Goal: Book appointment/travel/reservation

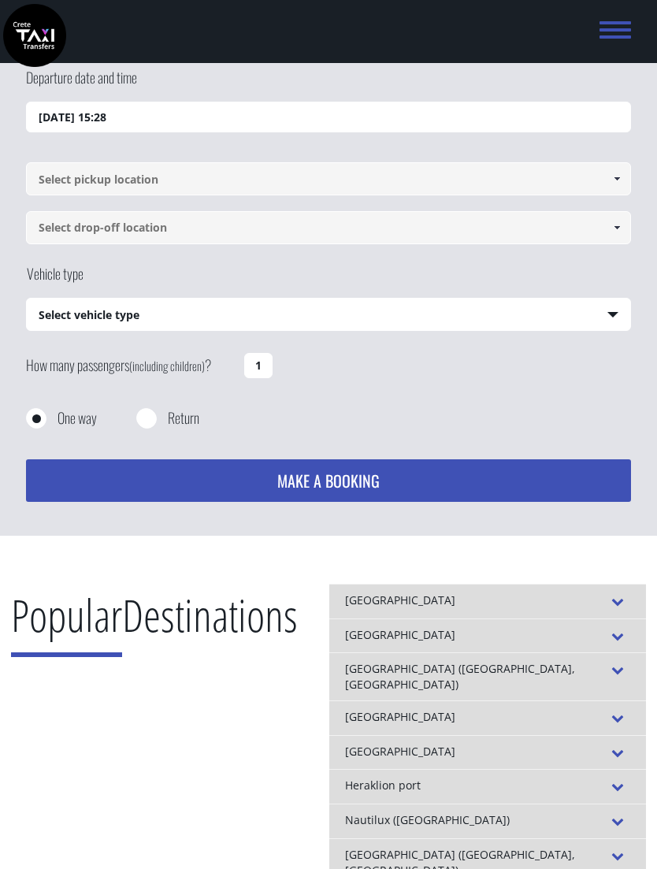
click at [54, 110] on input "[DATE] 15:28" at bounding box center [328, 118] width 605 height 32
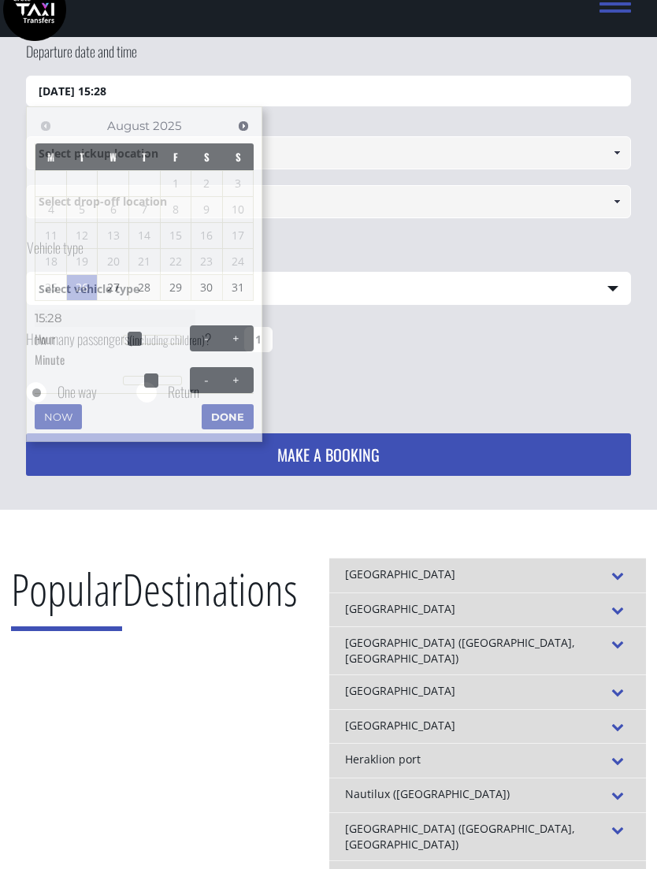
scroll to position [101, 0]
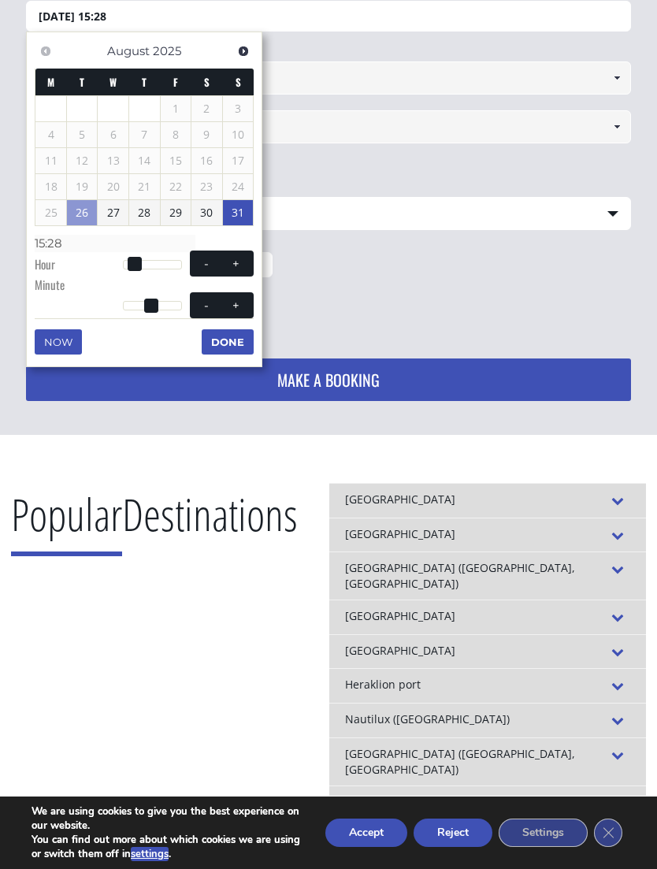
click at [203, 266] on span at bounding box center [206, 264] width 13 height 13
type input "[DATE] 14:28"
type input "14:28"
click at [203, 265] on span at bounding box center [206, 264] width 13 height 13
type input "[DATE] 13:28"
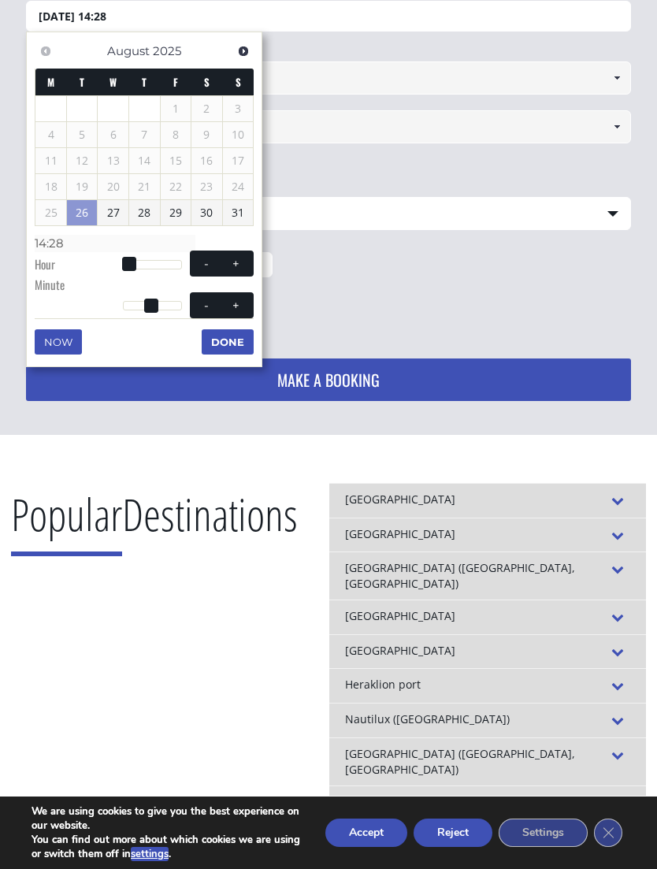
type input "13:28"
click at [206, 267] on button "-" at bounding box center [206, 263] width 28 height 15
click at [205, 266] on button "-" at bounding box center [206, 263] width 28 height 15
click at [210, 266] on span at bounding box center [206, 264] width 13 height 13
click at [212, 264] on span at bounding box center [206, 264] width 13 height 13
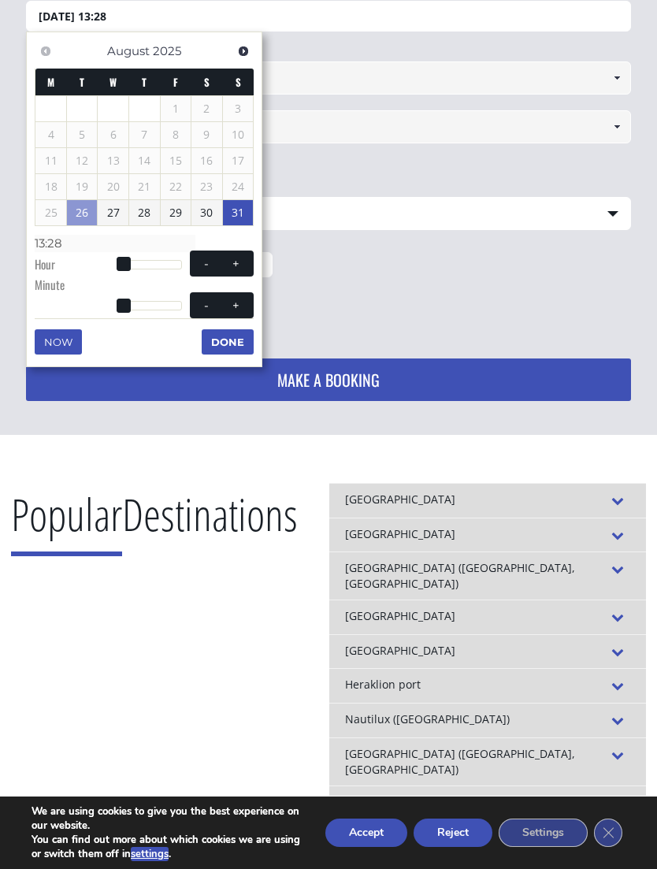
click at [237, 203] on link "31" at bounding box center [238, 212] width 31 height 25
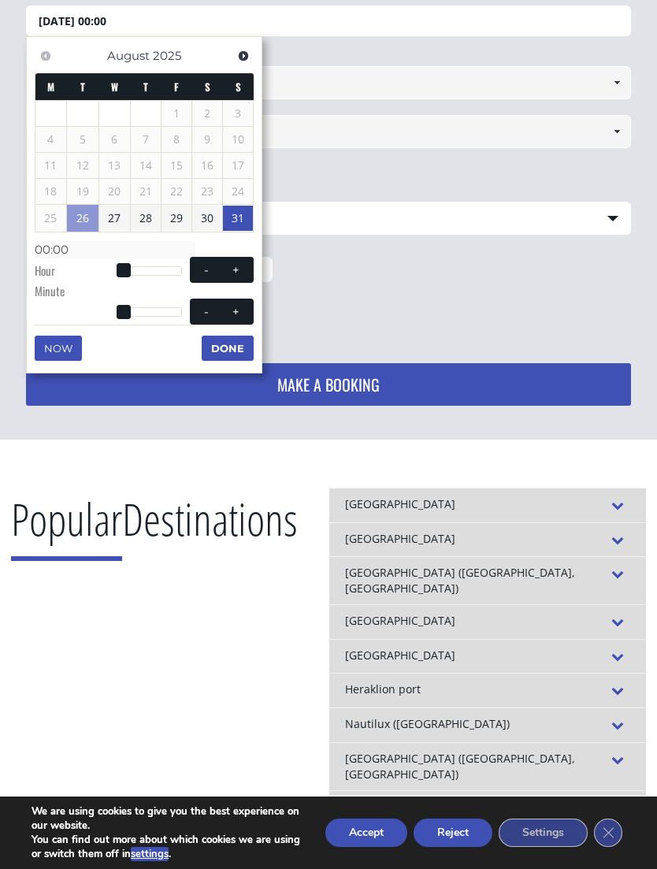
scroll to position [95, 0]
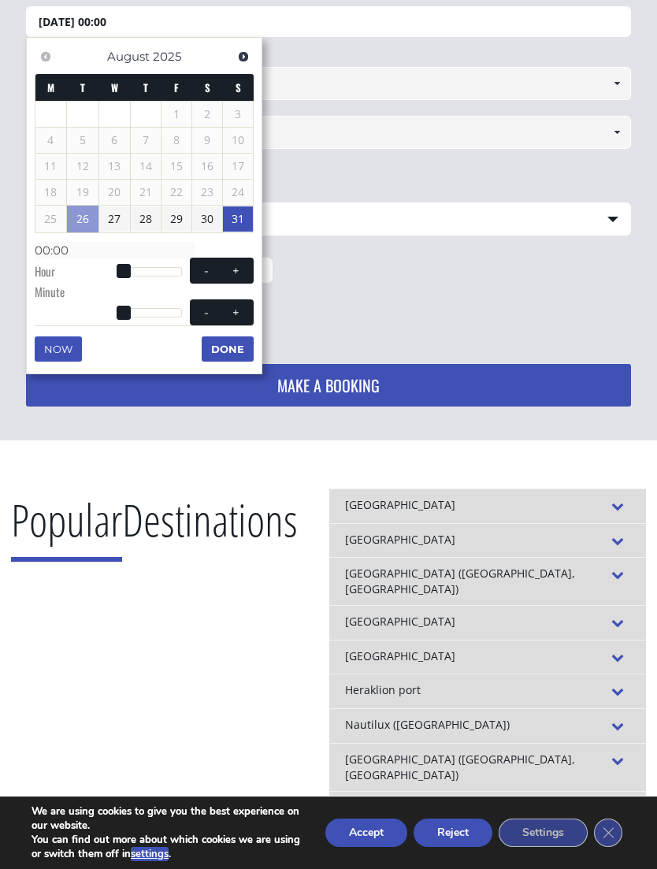
click at [118, 269] on span at bounding box center [124, 271] width 14 height 14
click at [233, 269] on span at bounding box center [236, 271] width 13 height 13
type input "[DATE] 01:00"
type input "01:00"
click at [232, 268] on span at bounding box center [236, 271] width 13 height 13
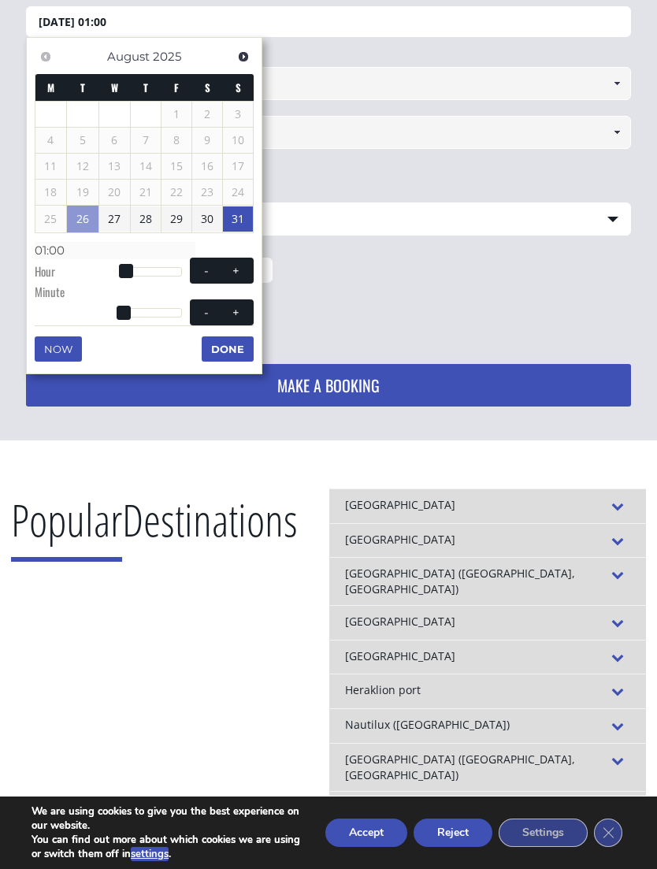
type input "[DATE] 02:00"
type input "02:00"
click at [236, 267] on span at bounding box center [236, 271] width 13 height 13
type input "[DATE] 03:00"
type input "03:00"
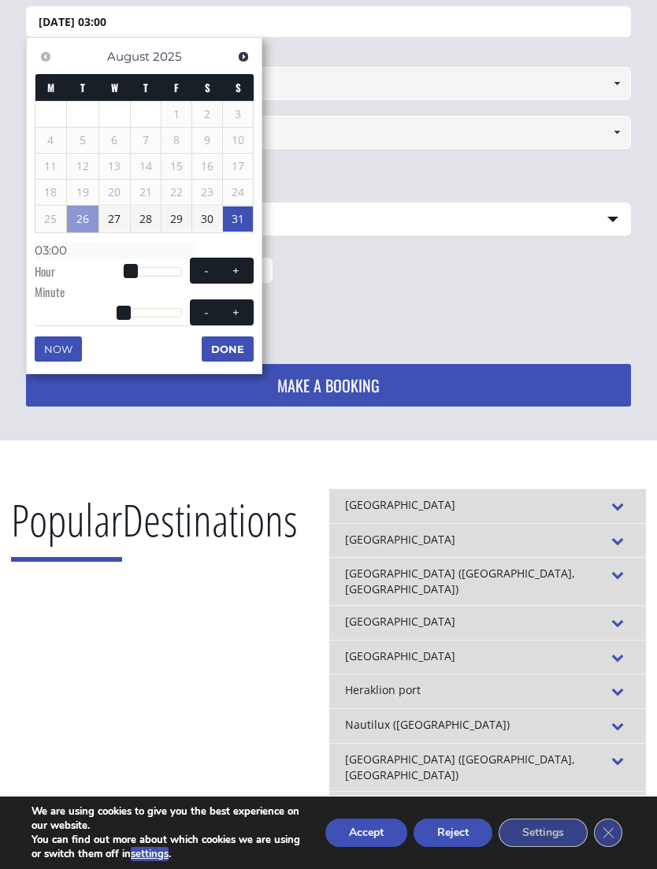
click at [235, 267] on span at bounding box center [236, 271] width 13 height 13
type input "[DATE] 04:00"
type input "04:00"
click at [229, 270] on button "+" at bounding box center [236, 270] width 28 height 15
type input "[DATE] 05:00"
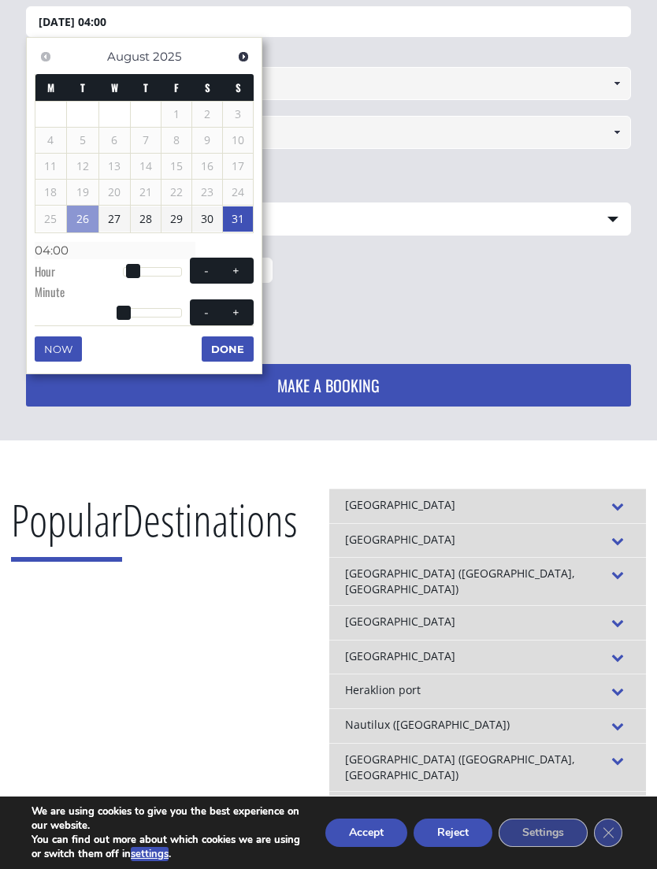
type input "05:00"
click at [228, 270] on button "+" at bounding box center [236, 270] width 28 height 15
type input "[DATE] 06:00"
type input "06:00"
click at [230, 272] on span at bounding box center [236, 271] width 13 height 13
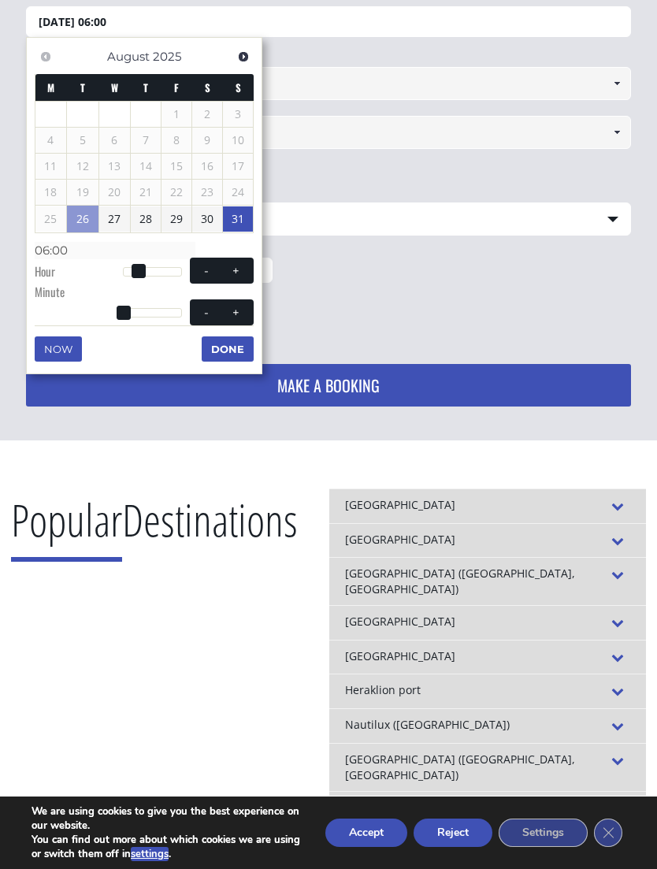
type input "[DATE] 07:00"
type input "07:00"
click at [230, 272] on span at bounding box center [236, 271] width 13 height 13
type input "[DATE] 08:00"
type input "08:00"
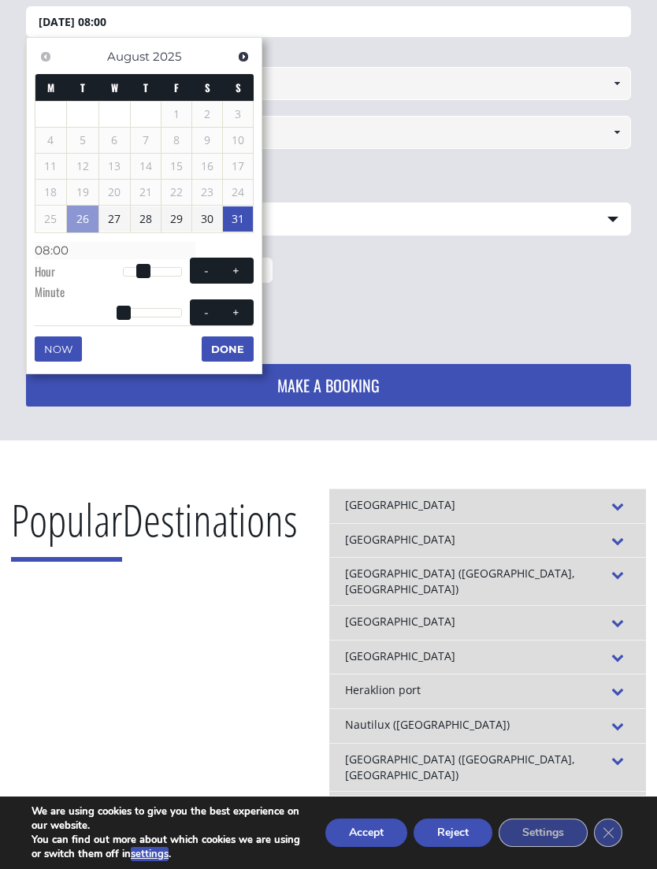
click at [230, 274] on button "+" at bounding box center [236, 270] width 28 height 15
type input "[DATE] 09:00"
type input "09:00"
click at [232, 276] on span "- +" at bounding box center [222, 271] width 64 height 26
click at [234, 273] on span at bounding box center [236, 271] width 13 height 13
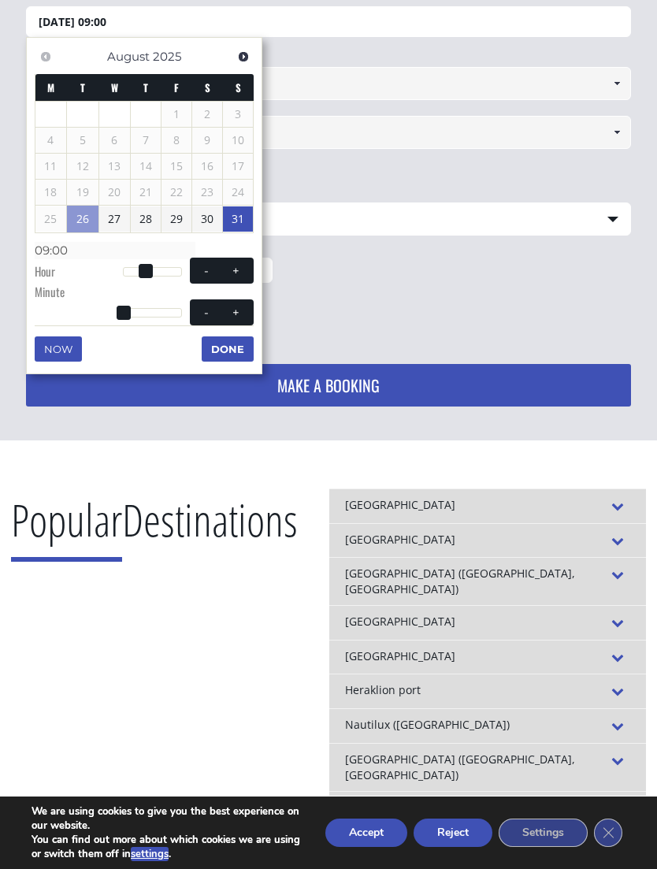
type input "[DATE] 10:00"
type input "10:00"
click at [234, 273] on span at bounding box center [236, 271] width 13 height 13
type input "[DATE] 11:00"
type input "11:00"
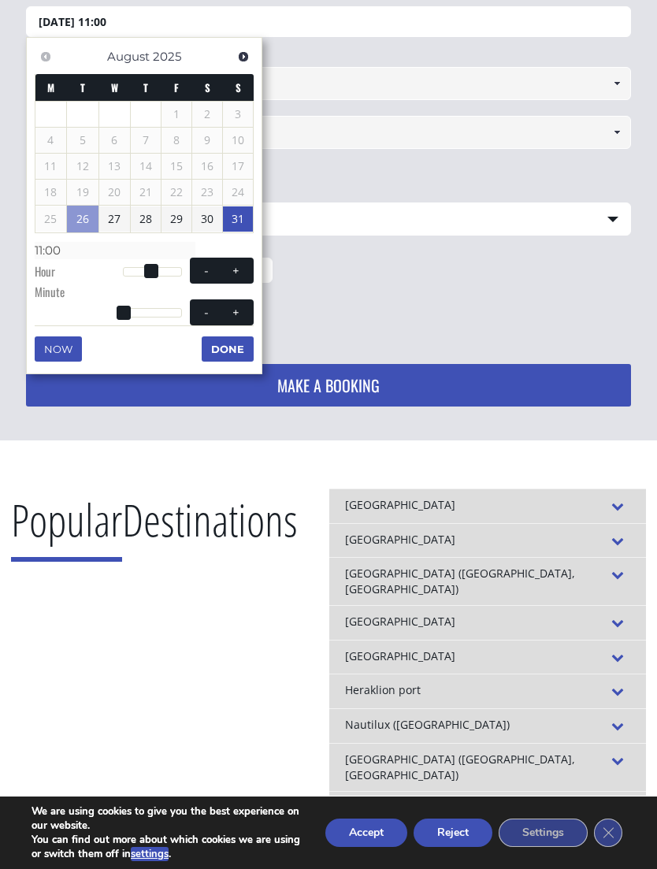
click at [241, 265] on span at bounding box center [236, 271] width 13 height 13
type input "[DATE] 12:00"
type input "12:00"
click at [210, 265] on span at bounding box center [206, 271] width 13 height 13
type input "[DATE] 11:00"
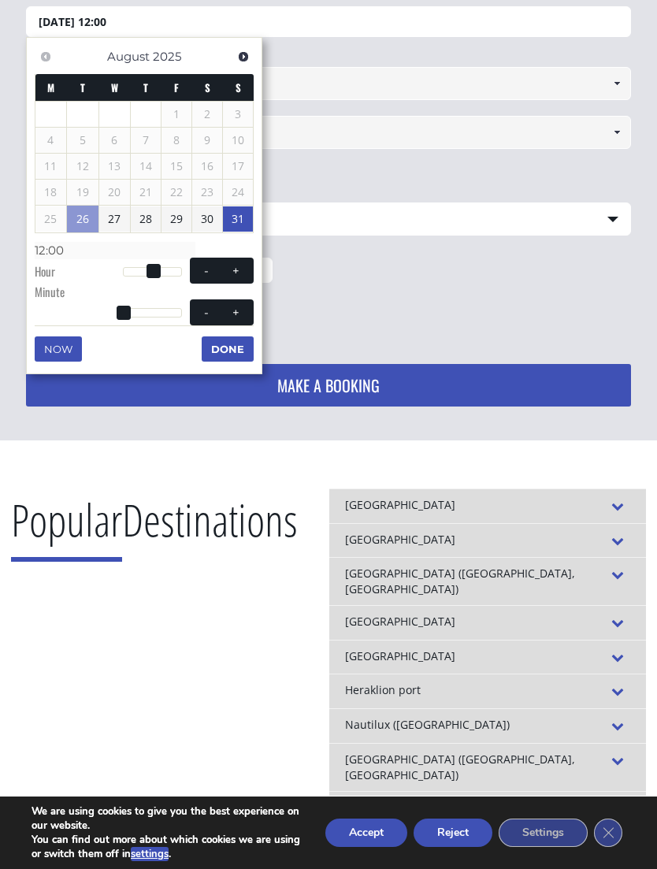
type input "11:00"
click at [218, 342] on button "Done" at bounding box center [228, 349] width 52 height 25
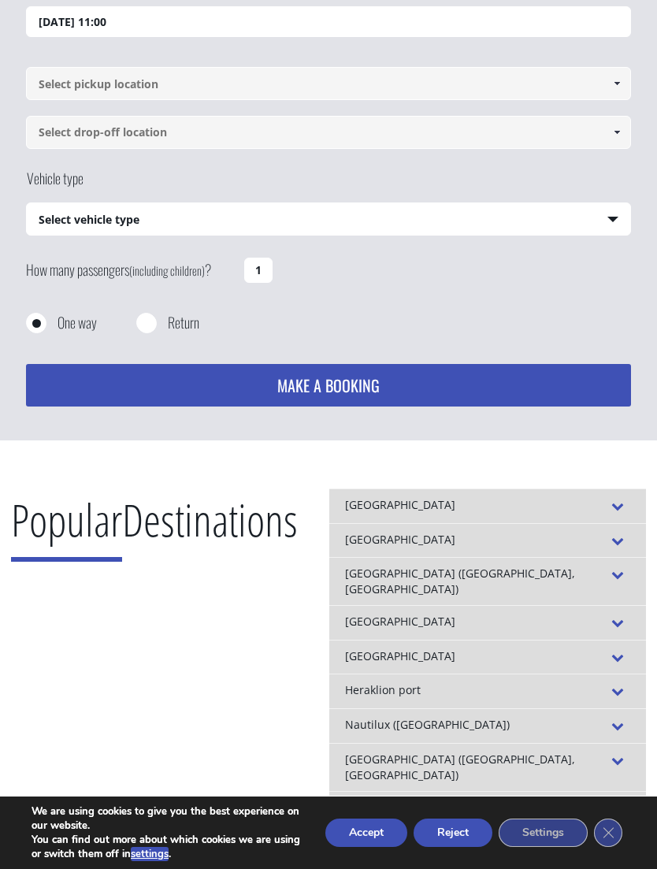
click at [61, 80] on input at bounding box center [328, 83] width 605 height 33
type input "A"
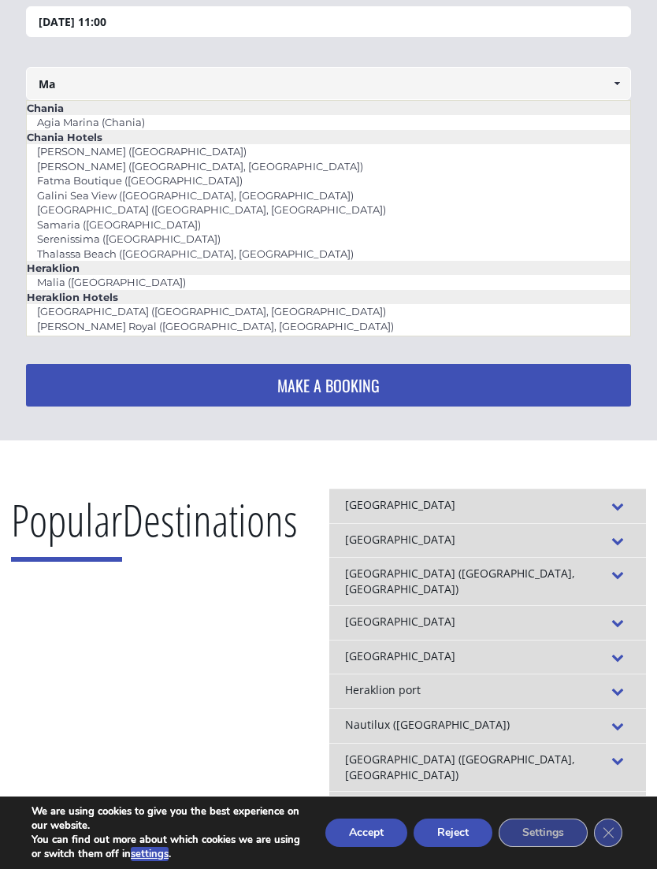
type input "M"
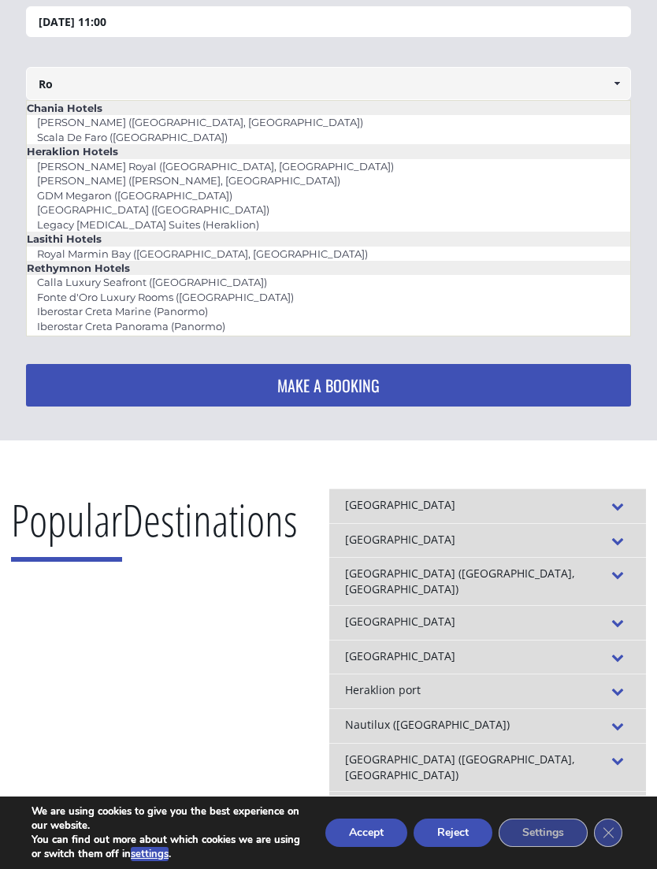
type input "R"
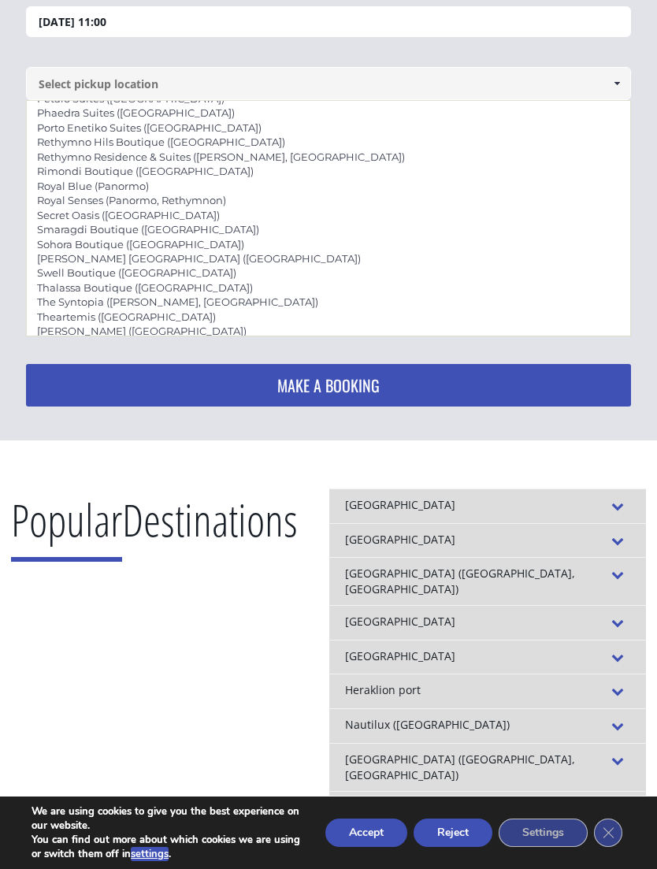
scroll to position [3411, 0]
click at [7, 175] on div "Transfer with Crete Taxi Transfers by taxi or mini bus Departure date and time …" at bounding box center [328, 205] width 657 height 474
